Goal: Task Accomplishment & Management: Use online tool/utility

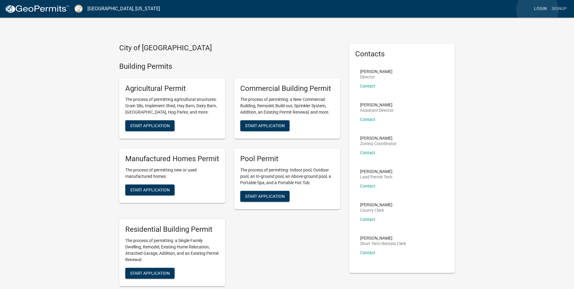
click at [537, 10] on link "Login" at bounding box center [540, 8] width 18 height 11
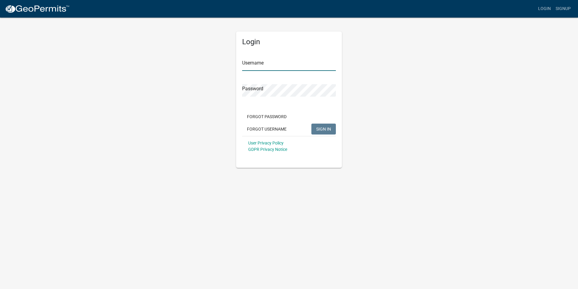
type input "mcraft"
click at [322, 134] on button "SIGN IN" at bounding box center [324, 128] width 25 height 11
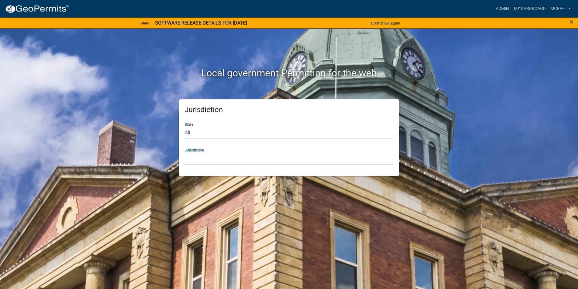
click at [235, 157] on select "[GEOGRAPHIC_DATA], [US_STATE] [GEOGRAPHIC_DATA], [US_STATE][PERSON_NAME][GEOGRA…" at bounding box center [289, 158] width 209 height 12
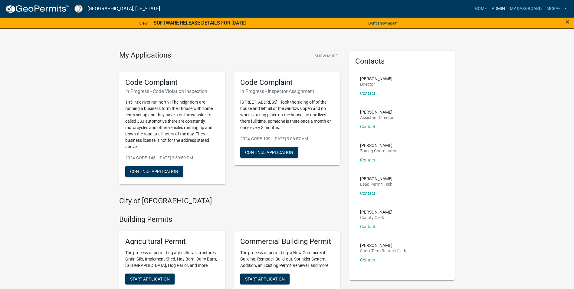
click at [502, 4] on link "Admin" at bounding box center [498, 8] width 18 height 11
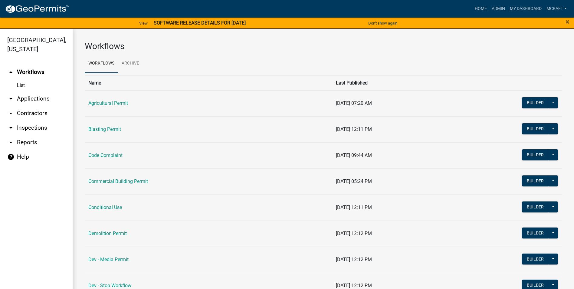
click at [39, 99] on link "arrow_drop_down Applications" at bounding box center [36, 98] width 73 height 15
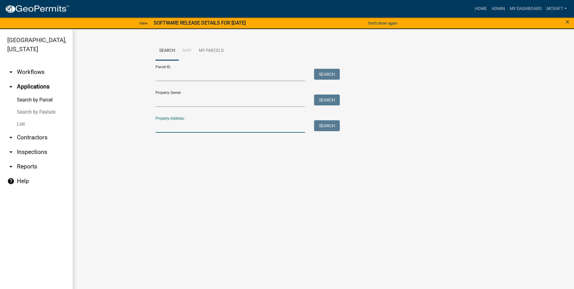
click at [184, 129] on input "Property Address:" at bounding box center [230, 126] width 150 height 12
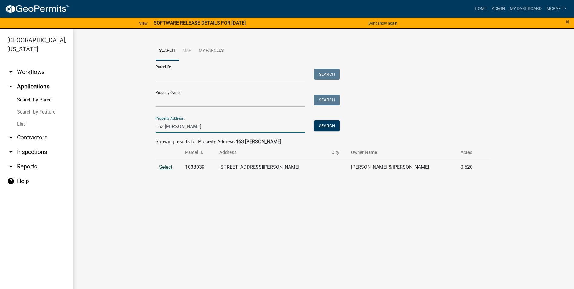
type input "163 [PERSON_NAME]"
click at [161, 168] on span "Select" at bounding box center [165, 167] width 13 height 6
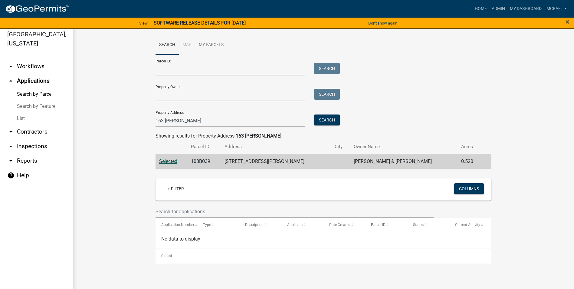
scroll to position [7, 0]
